Goal: Task Accomplishment & Management: Complete application form

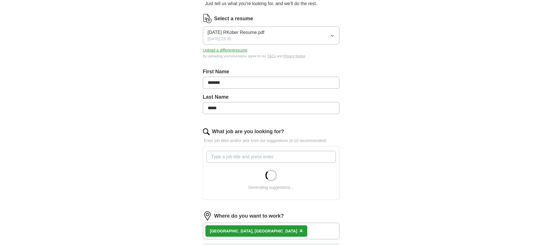
scroll to position [65, 0]
click at [257, 158] on input "What job are you looking for?" at bounding box center [271, 156] width 129 height 12
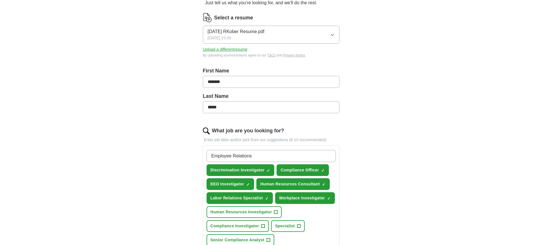
type input "Employee Relations"
click at [276, 211] on span "+" at bounding box center [275, 212] width 3 height 5
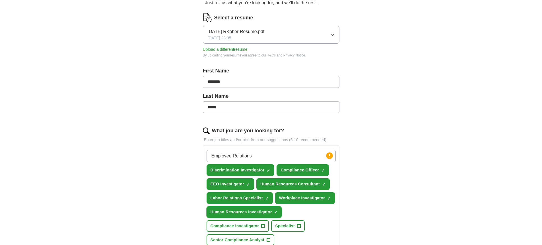
scroll to position [133, 0]
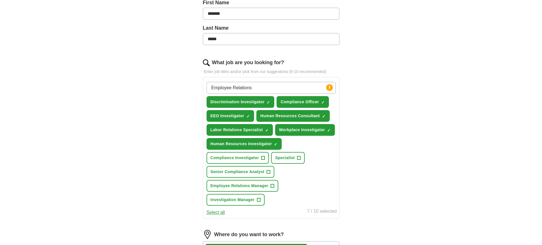
click at [273, 88] on input "Employee Relations" at bounding box center [271, 88] width 129 height 12
click at [329, 90] on circle at bounding box center [329, 87] width 7 height 7
click at [301, 92] on input "Employee Relations" at bounding box center [271, 88] width 129 height 12
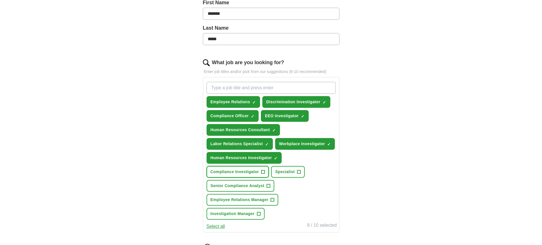
click at [263, 171] on span "+" at bounding box center [263, 171] width 3 height 5
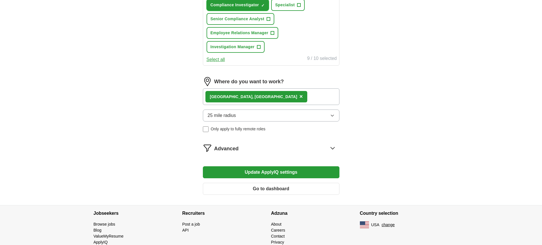
scroll to position [300, 0]
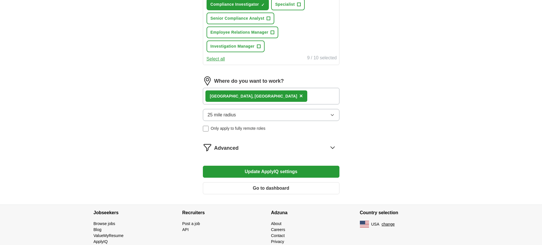
click at [296, 169] on button "Update ApplyIQ settings" at bounding box center [271, 171] width 137 height 12
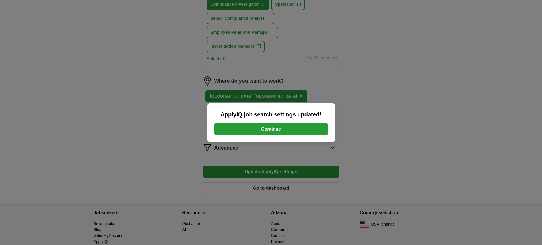
click at [292, 130] on button "Continue" at bounding box center [271, 129] width 114 height 12
